Goal: Task Accomplishment & Management: Manage account settings

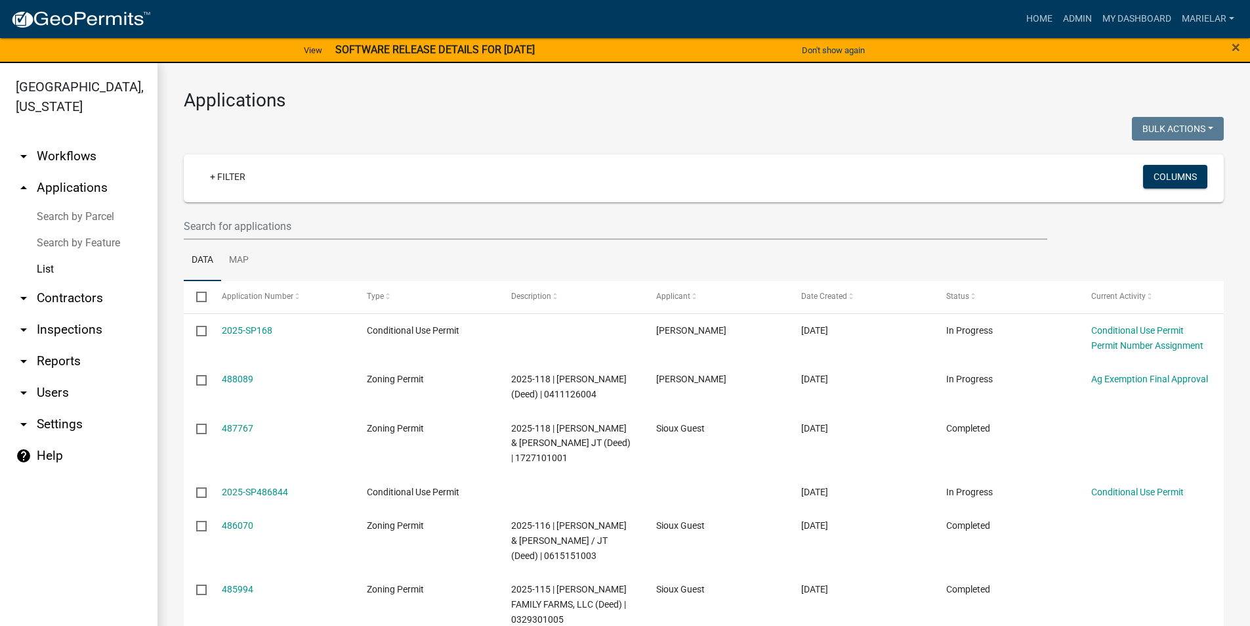
click at [618, 112] on div "Applications Bulk Actions Void Expire Lock Withdraw + Filter Columns Data Map S…" at bounding box center [704, 529] width 1093 height 933
click at [347, 77] on div "Applications Bulk Actions Void Expire Lock Withdraw + Filter Columns Data Map S…" at bounding box center [704, 529] width 1093 height 933
click at [1080, 16] on link "Admin" at bounding box center [1077, 19] width 39 height 25
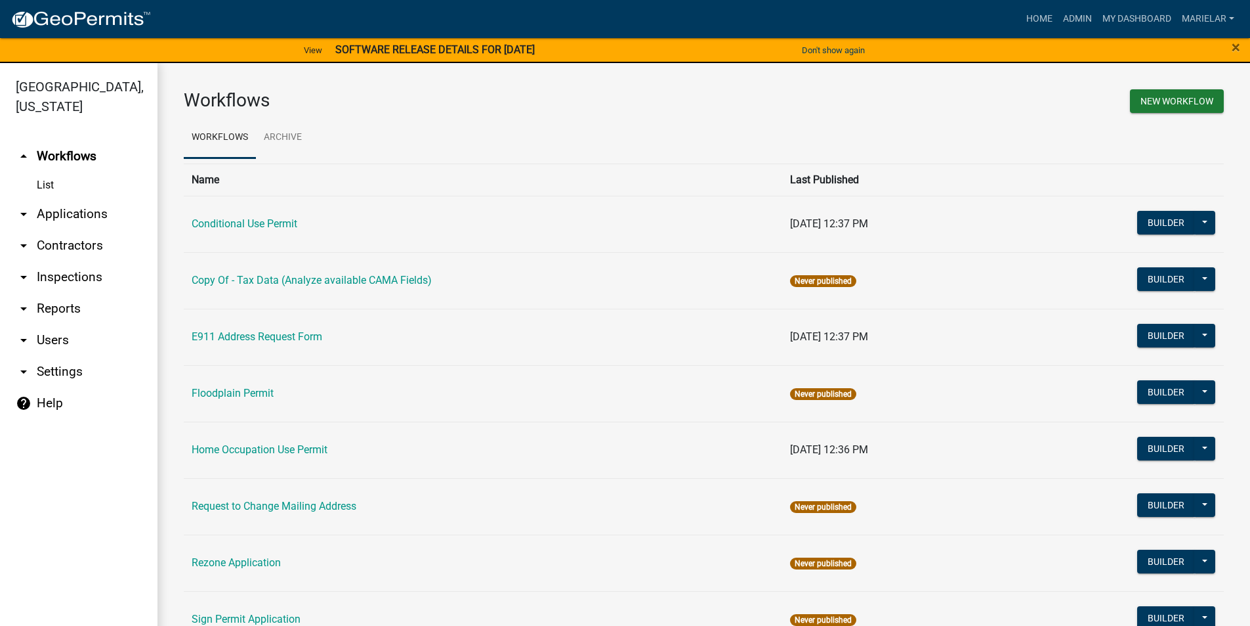
click at [25, 206] on icon "arrow_drop_down" at bounding box center [24, 214] width 16 height 16
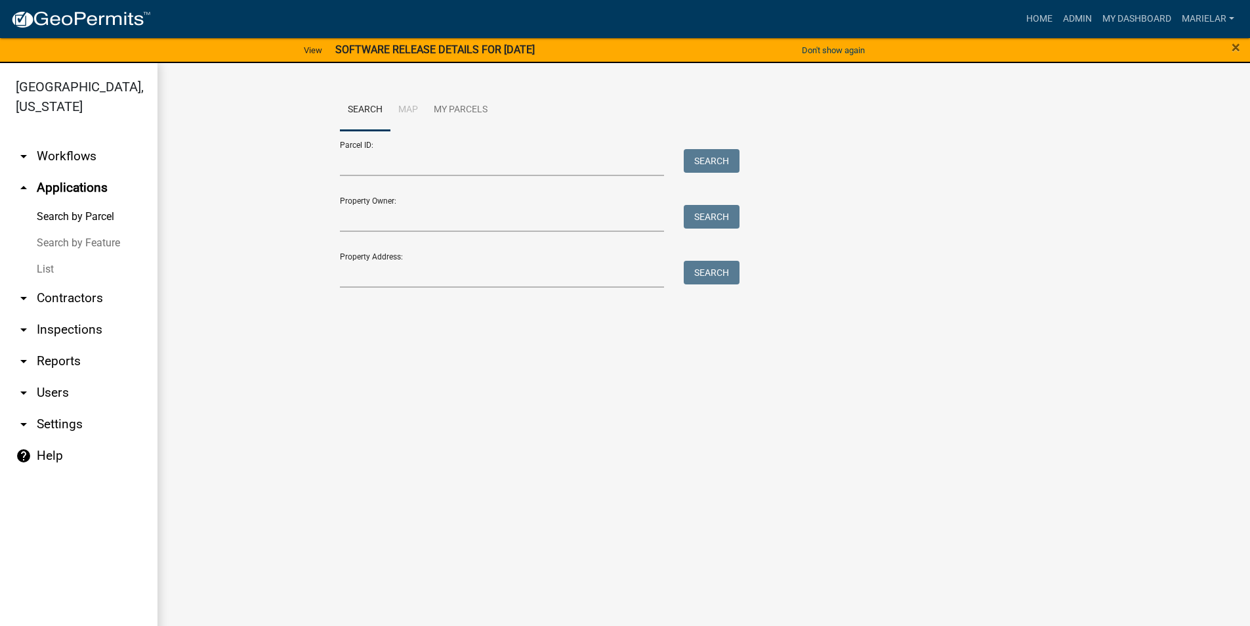
click at [39, 256] on link "List" at bounding box center [79, 269] width 158 height 26
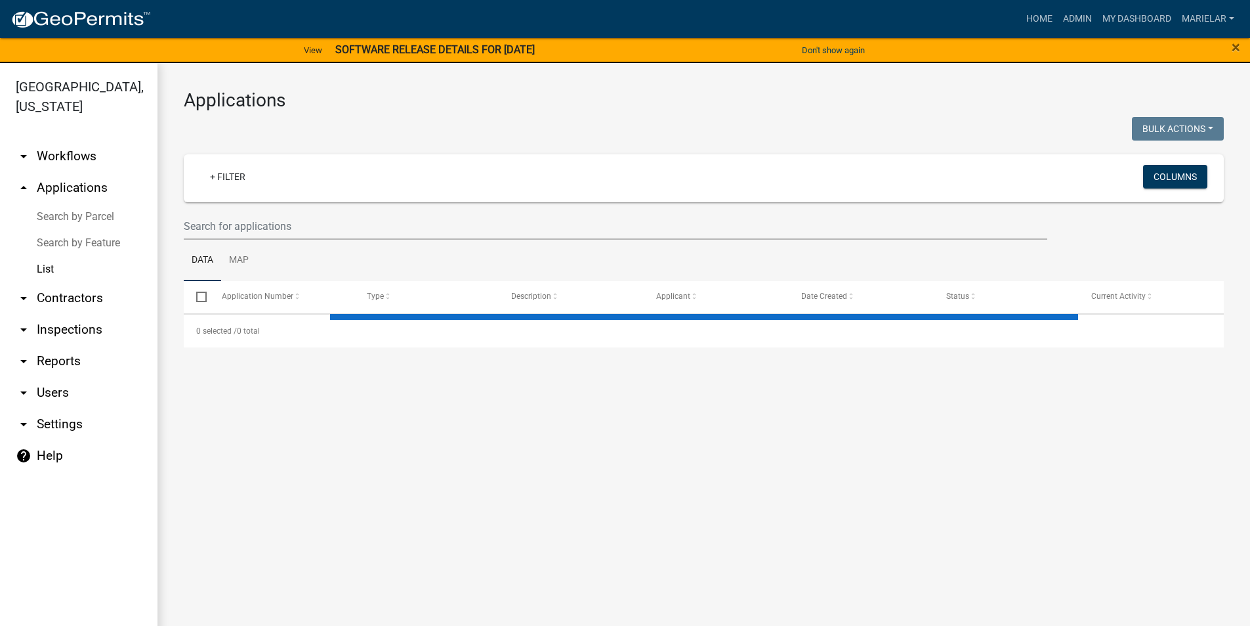
click at [622, 129] on div at bounding box center [439, 130] width 530 height 27
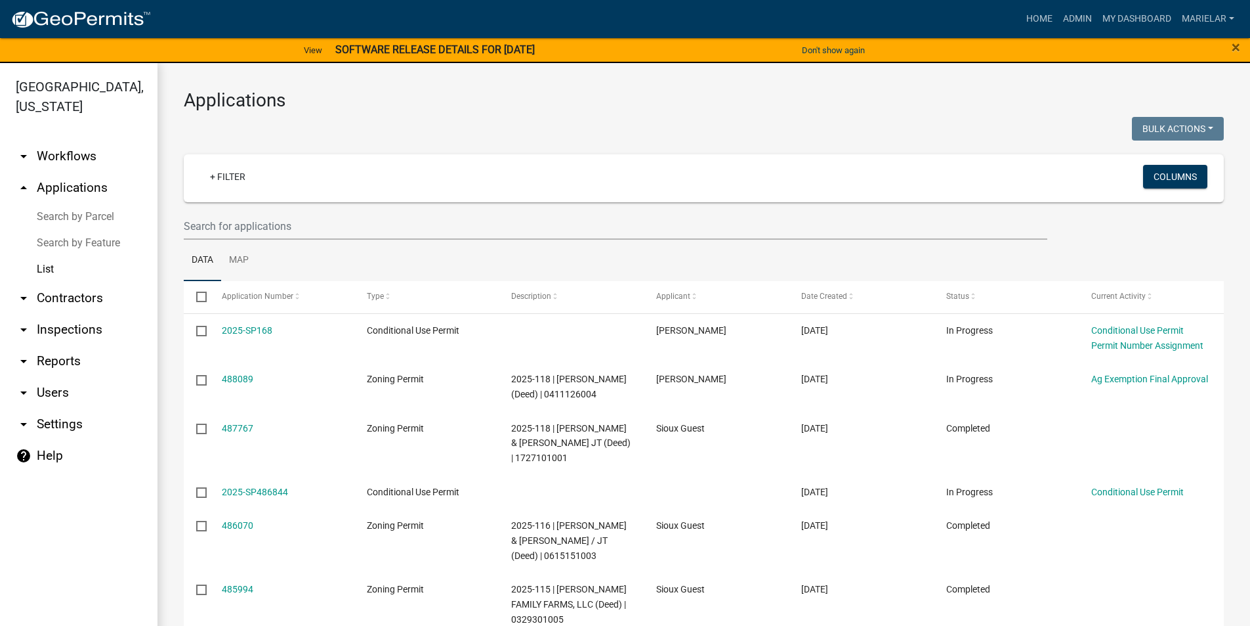
click at [412, 93] on h3 "Applications" at bounding box center [704, 100] width 1040 height 22
click at [511, 95] on h3 "Applications" at bounding box center [704, 100] width 1040 height 22
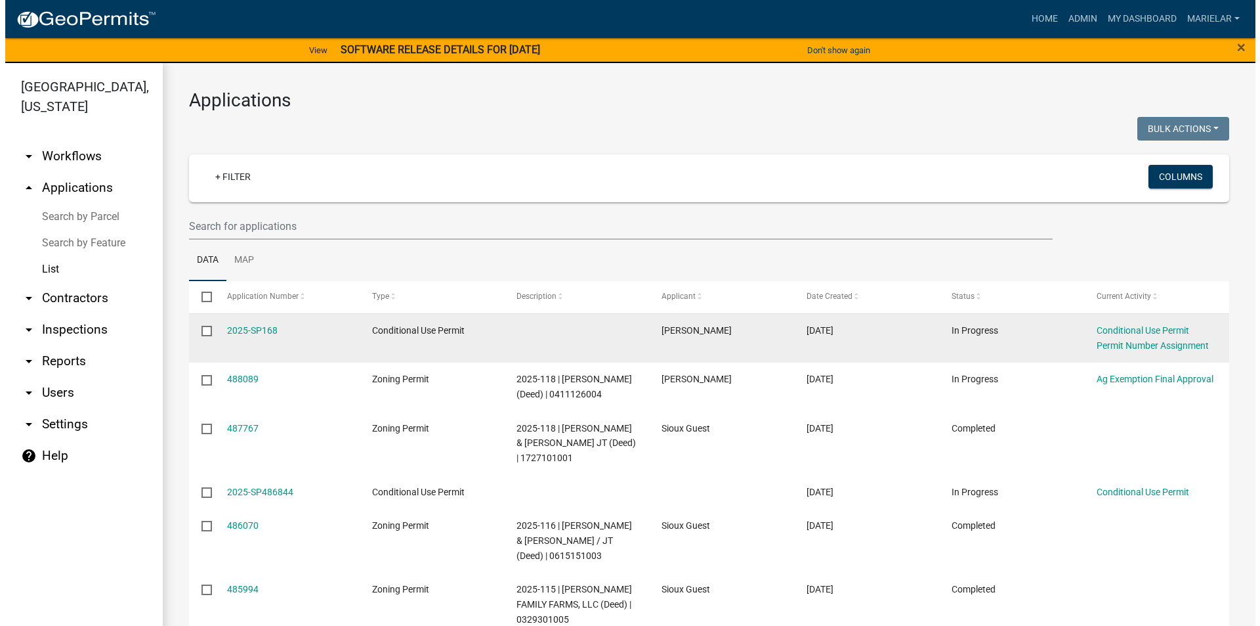
scroll to position [131, 0]
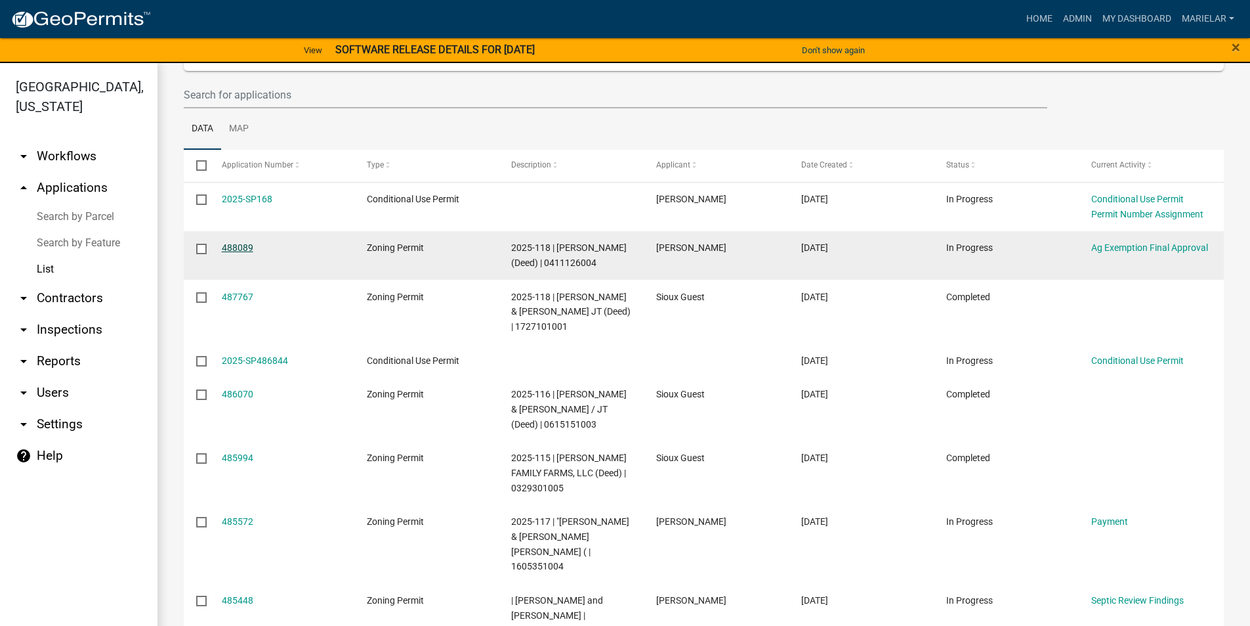
click at [228, 247] on link "488089" at bounding box center [238, 247] width 32 height 11
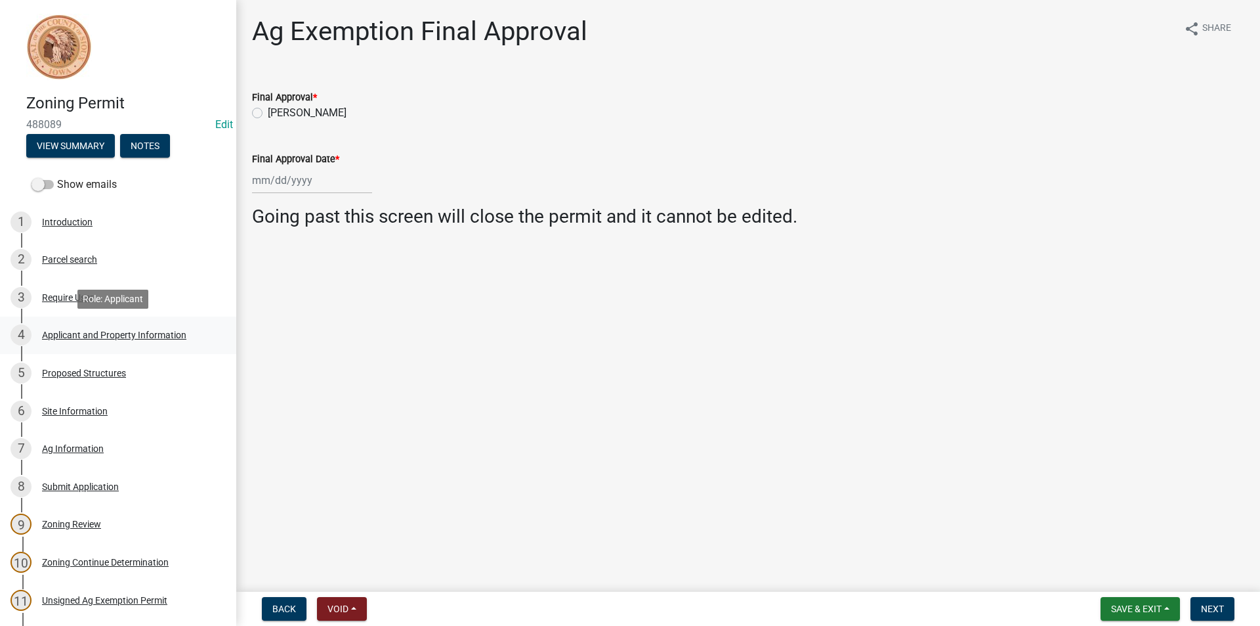
click at [76, 341] on div "4 Applicant and Property Information" at bounding box center [113, 334] width 205 height 21
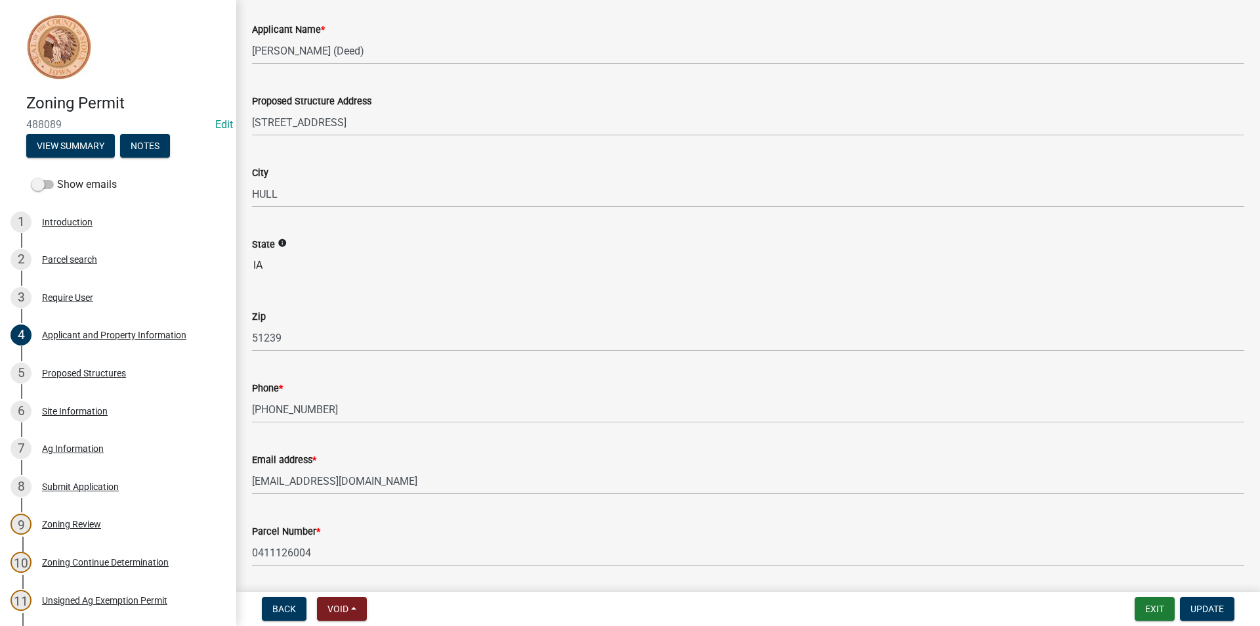
scroll to position [131, 0]
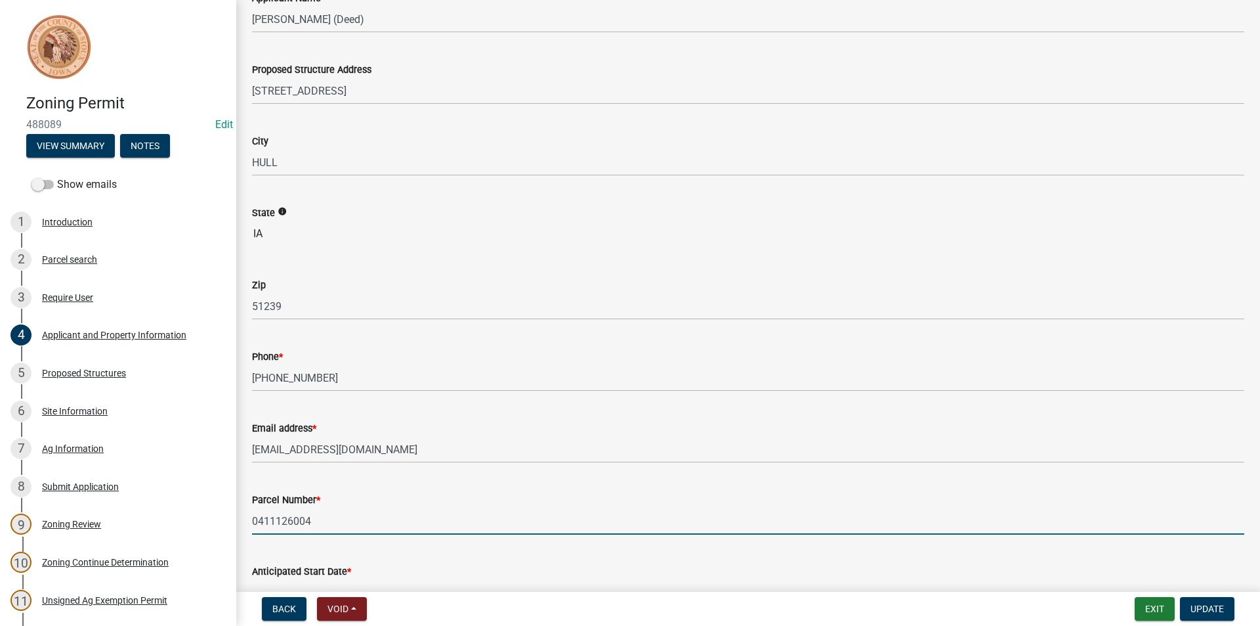
click at [293, 521] on input "0411126004" at bounding box center [748, 520] width 992 height 27
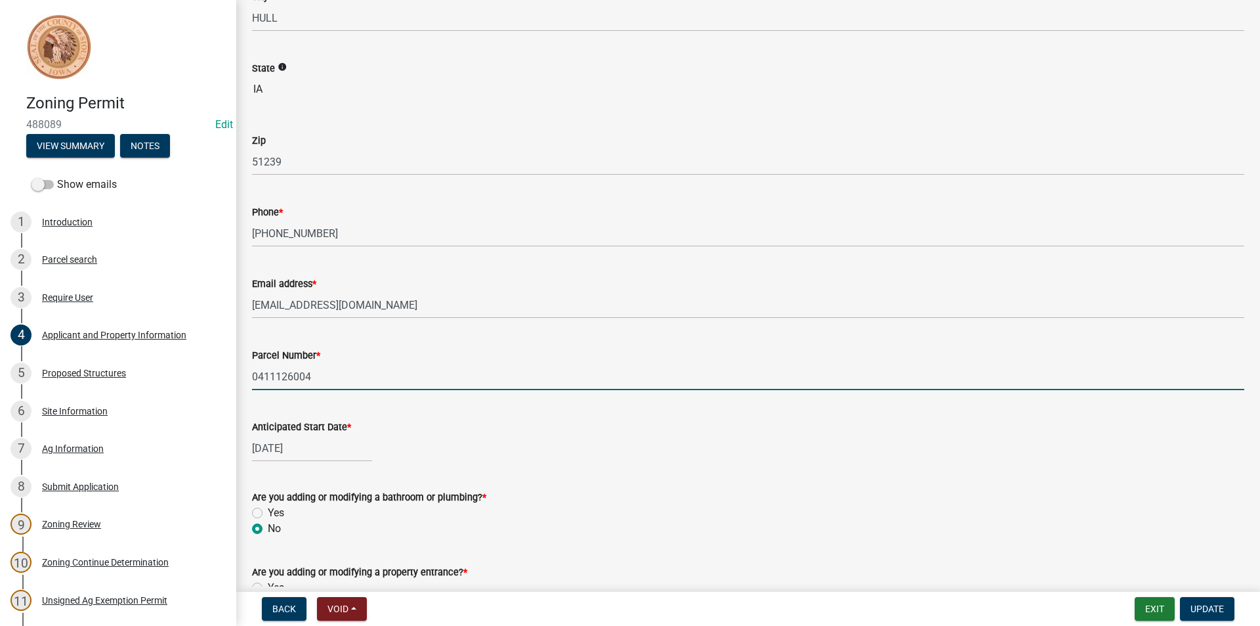
scroll to position [394, 0]
